Goal: Task Accomplishment & Management: Complete application form

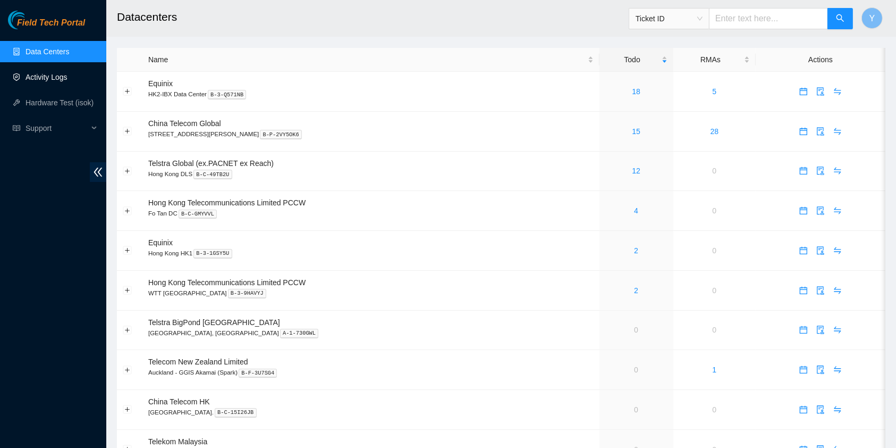
click at [68, 74] on link "Activity Logs" at bounding box center [47, 77] width 42 height 9
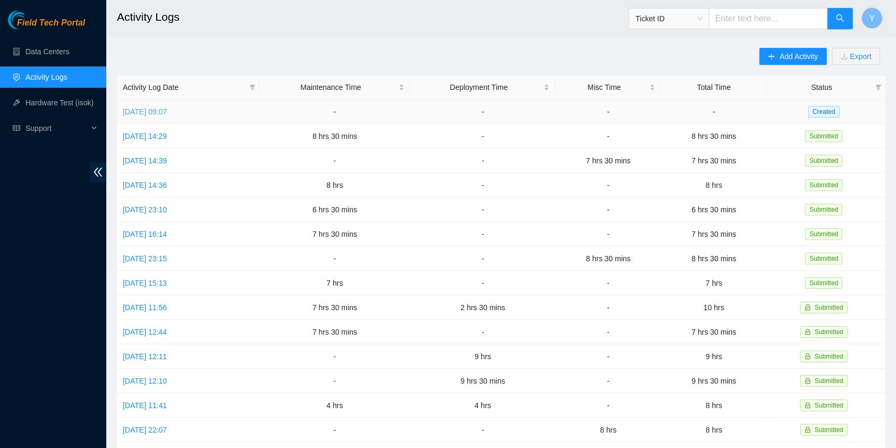
click at [162, 112] on link "[DATE] 09:07" at bounding box center [145, 111] width 44 height 9
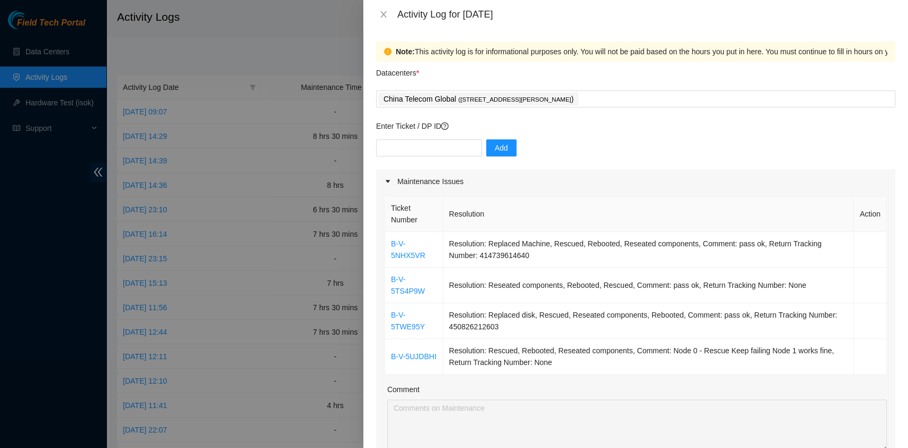
click at [658, 100] on div "China Telecom Global ( [STREET_ADDRESS][PERSON_NAME] )" at bounding box center [636, 98] width 514 height 15
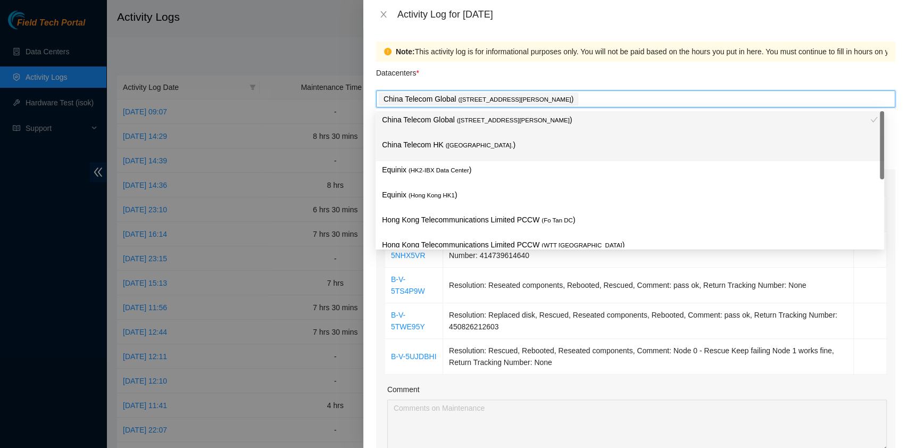
click at [521, 145] on p "China Telecom HK ( [GEOGRAPHIC_DATA] )" at bounding box center [630, 145] width 496 height 12
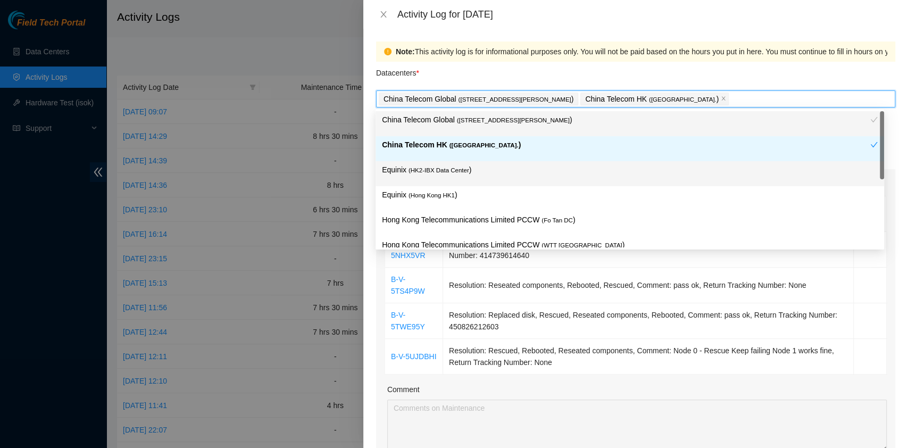
click at [466, 172] on p "Equinix ( HK2-IBX Data Center )" at bounding box center [630, 170] width 496 height 12
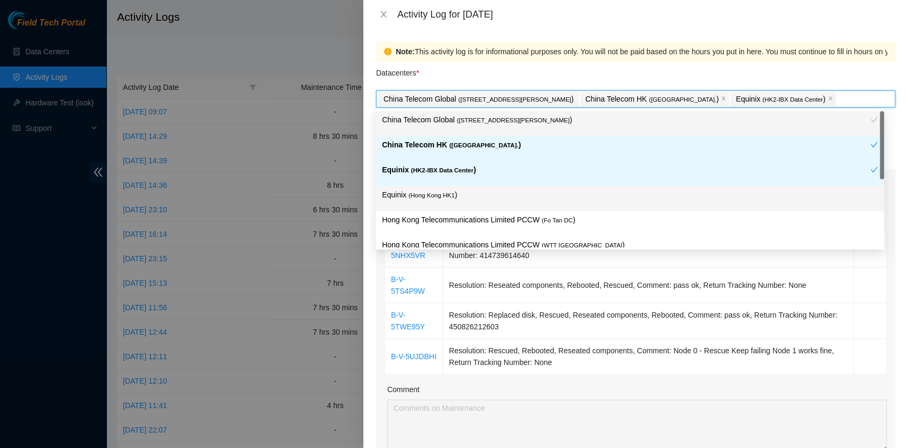
click at [451, 195] on span "( [GEOGRAPHIC_DATA] HK1" at bounding box center [431, 195] width 46 height 6
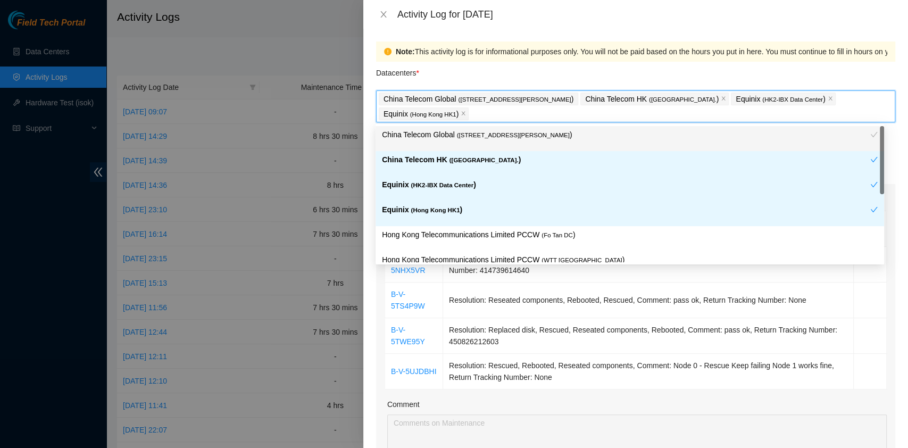
click at [523, 231] on p "Hong Kong Telecommunications Limited PCCW ( Fo Tan DC )" at bounding box center [630, 235] width 496 height 12
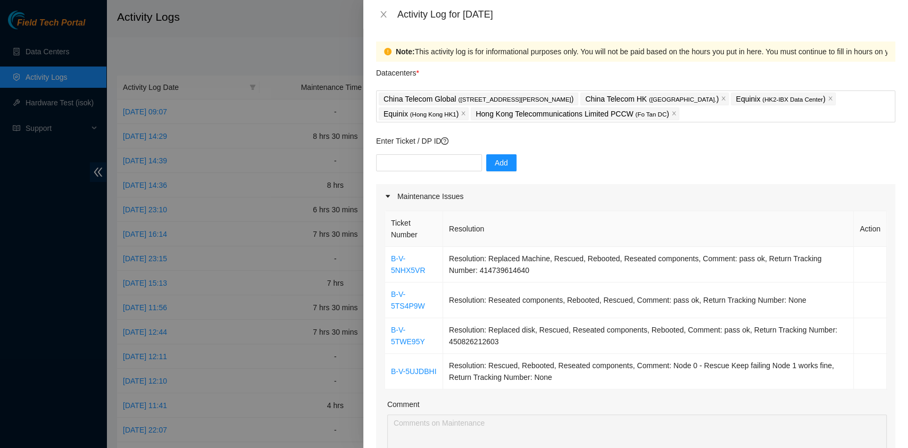
click at [433, 153] on div "Enter Ticket / DP ID Add" at bounding box center [635, 159] width 519 height 49
click at [441, 152] on div "Enter Ticket / DP ID Add" at bounding box center [635, 159] width 519 height 49
click at [439, 159] on input "text" at bounding box center [429, 162] width 106 height 17
paste input "B-V-5TS4P9W"
type input "B-V-5TS4P9W"
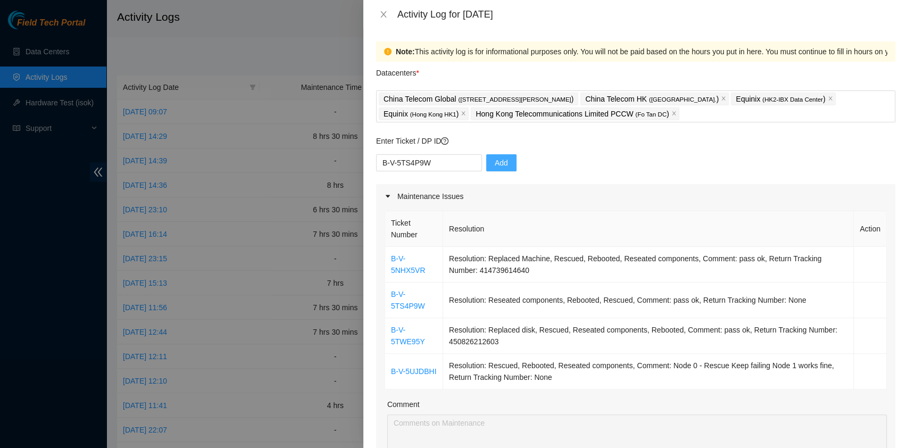
click at [498, 169] on button "Add" at bounding box center [501, 162] width 30 height 17
click at [415, 158] on input "text" at bounding box center [429, 162] width 106 height 17
paste input "B-W-123TLJX"
type input "B-W-123TLJX"
click at [489, 155] on button "Add" at bounding box center [501, 162] width 30 height 17
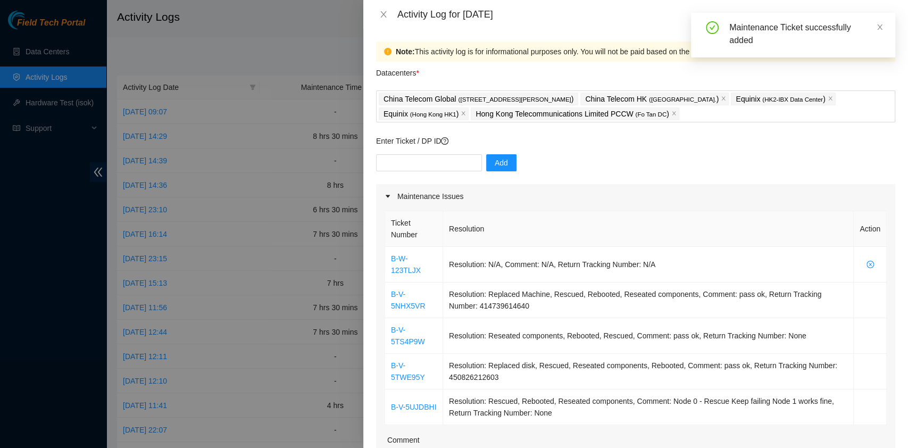
click at [406, 153] on div "Enter Ticket / DP ID Add" at bounding box center [635, 159] width 519 height 49
click at [408, 155] on input "text" at bounding box center [429, 162] width 106 height 17
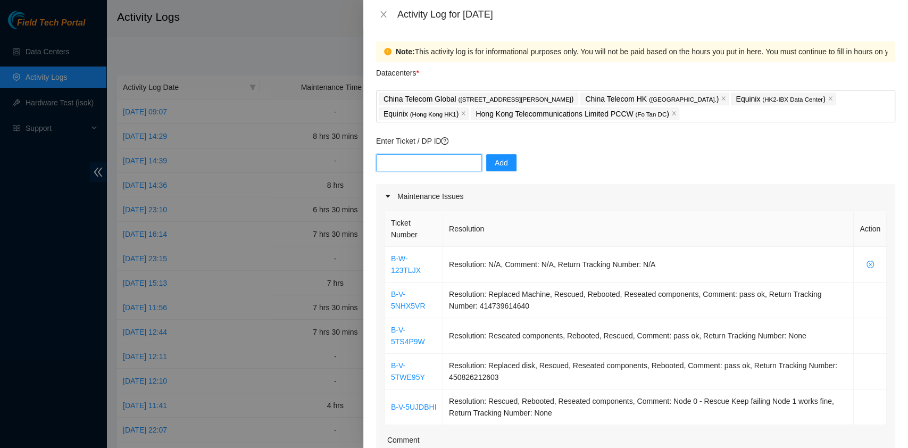
paste input "B-W-124XHST"
type input "B-W-124XHST"
click at [494, 161] on span "Add" at bounding box center [500, 163] width 13 height 12
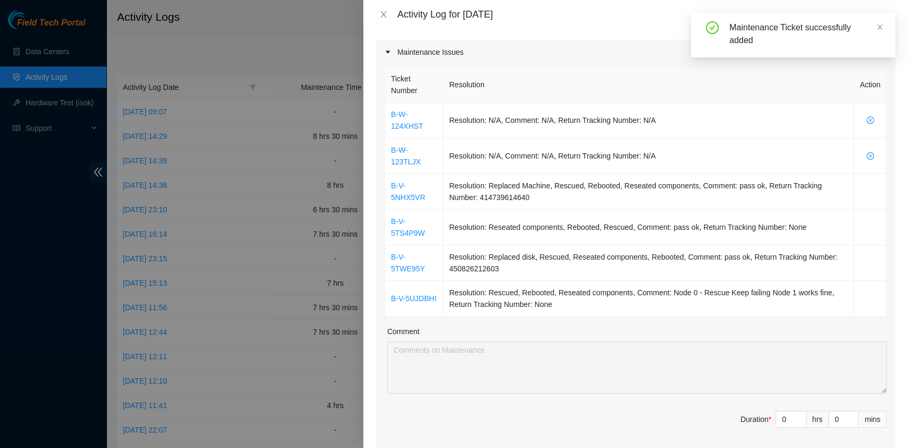
scroll to position [143, 0]
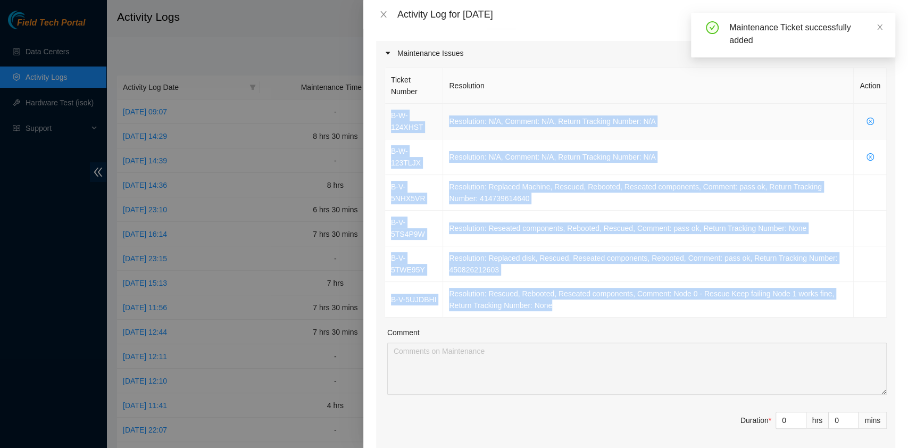
drag, startPoint x: 568, startPoint y: 282, endPoint x: 391, endPoint y: 112, distance: 245.6
click at [391, 112] on tbody "B-W-124XHST Resolution: N/A, Comment: N/A, Return Tracking Number: N/A B-W-123T…" at bounding box center [635, 211] width 501 height 214
copy tbody "B-W-124XHST Resolution: N/A, Comment: N/A, Return Tracking Number: N/A B-W-123T…"
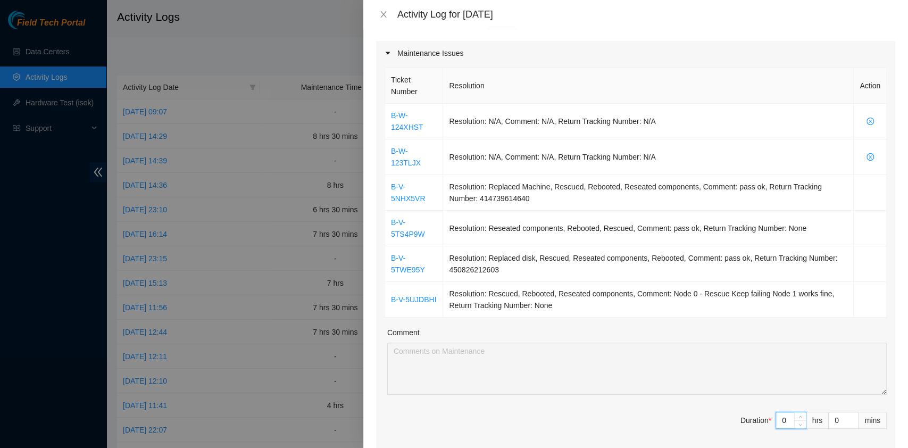
drag, startPoint x: 778, startPoint y: 388, endPoint x: 705, endPoint y: 389, distance: 73.4
click at [705, 412] on span "Duration * 0 hrs 0 mins" at bounding box center [635, 427] width 502 height 30
type input "9"
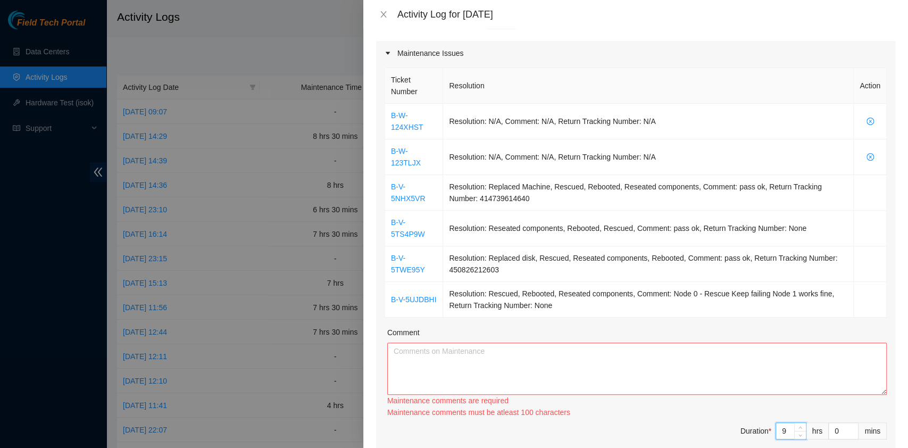
type input "9"
click at [570, 347] on textarea "Comment" at bounding box center [636, 368] width 499 height 52
paste textarea "B-W-124XHST Resolution: N/A, Comment: N/A, Return Tracking Number: N/A B-W-123T…"
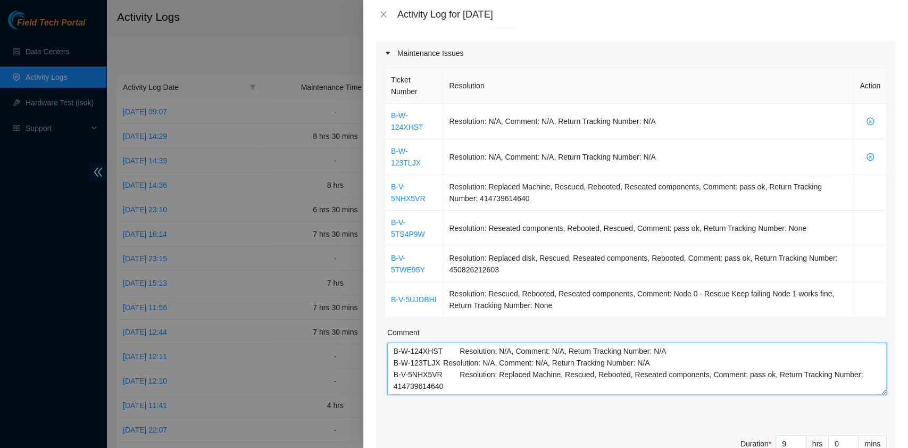
scroll to position [55, 0]
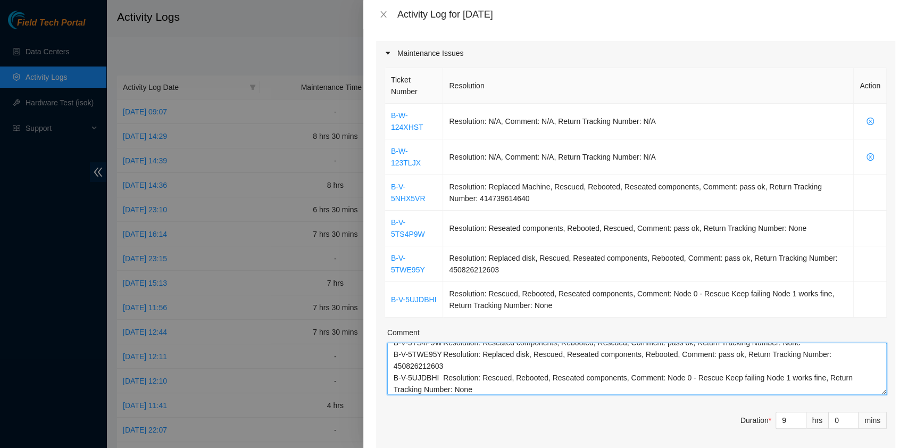
paste textarea "B-V-5SYD0LV B-V-5SYD0M6 B-V-5SYD0MF B-V-5SM5YCR B-V-5SM5YD2"
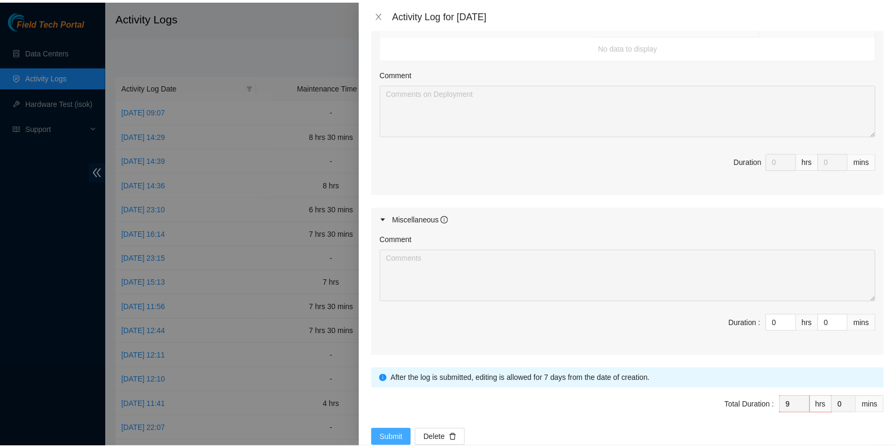
scroll to position [625, 0]
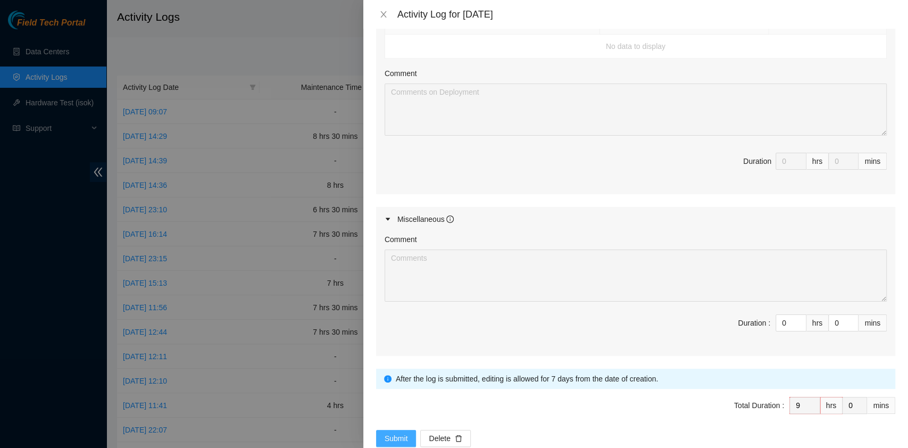
type textarea "B-W-124XHST Resolution: N/A, Comment: N/A, Return Tracking Number: N/A B-W-123T…"
click at [400, 432] on span "Submit" at bounding box center [395, 438] width 23 height 12
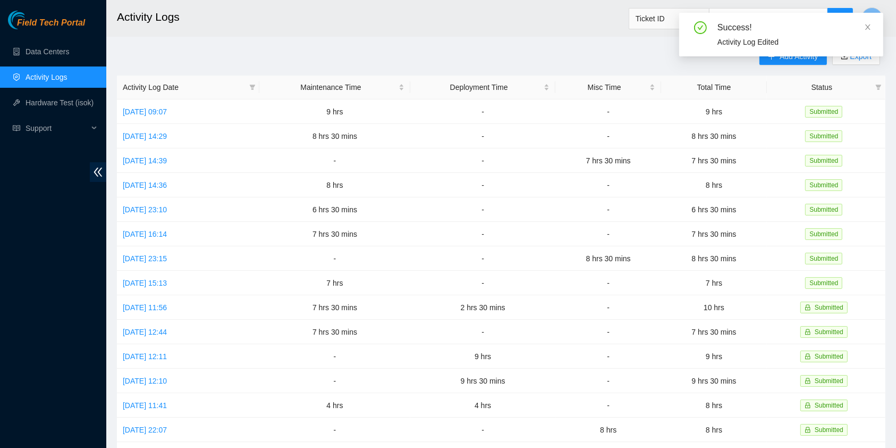
click at [873, 23] on div "Success! Activity Log Edited" at bounding box center [782, 35] width 204 height 44
click at [868, 25] on icon "close" at bounding box center [868, 26] width 7 height 7
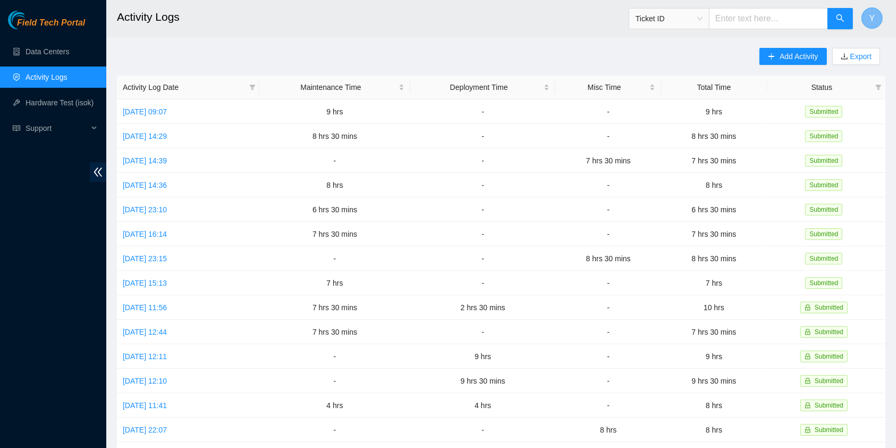
click at [873, 19] on span "Y" at bounding box center [873, 18] width 6 height 13
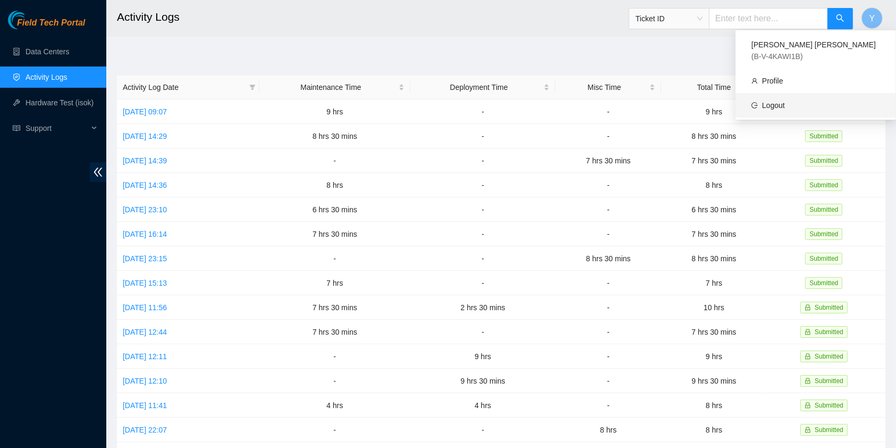
click at [785, 101] on link "Logout" at bounding box center [773, 105] width 23 height 9
